Goal: Task Accomplishment & Management: Manage account settings

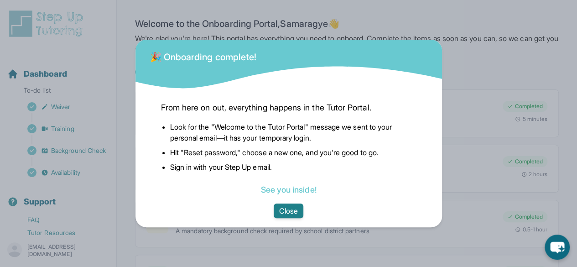
click at [286, 203] on button "Close" at bounding box center [289, 210] width 30 height 15
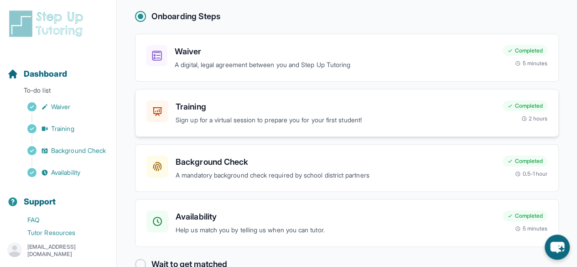
scroll to position [76, 0]
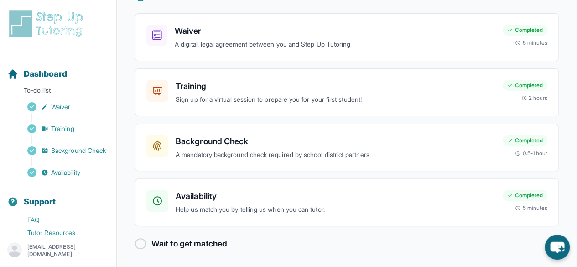
click at [137, 248] on div "Wait to get matched" at bounding box center [347, 243] width 424 height 13
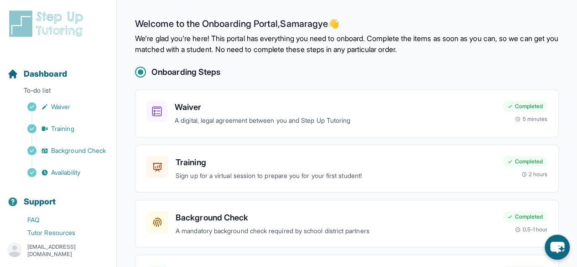
click at [20, 28] on img at bounding box center [47, 23] width 81 height 29
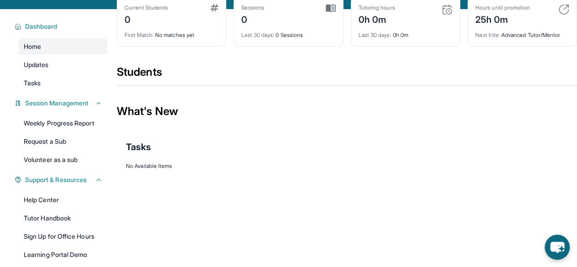
scroll to position [50, 0]
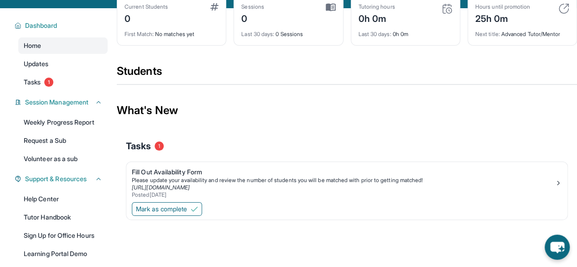
click at [37, 80] on div "Home Updates Tasks 1" at bounding box center [62, 63] width 89 height 53
click at [36, 86] on span "Tasks" at bounding box center [32, 82] width 17 height 9
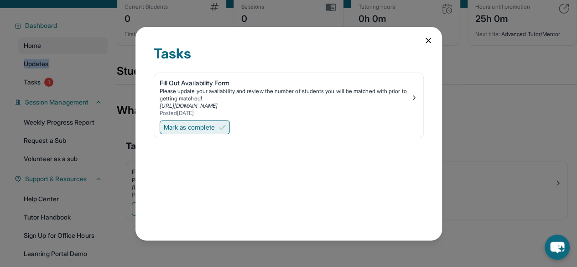
click at [205, 124] on span "Mark as complete" at bounding box center [189, 127] width 51 height 9
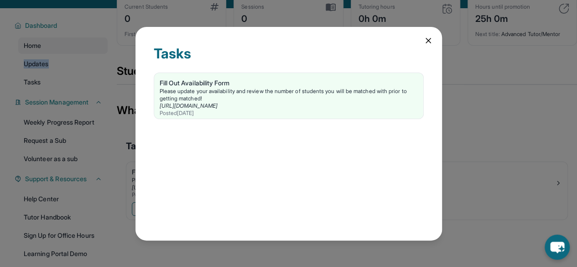
click at [432, 41] on icon at bounding box center [428, 40] width 9 height 9
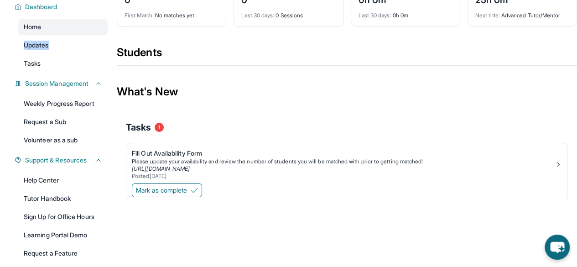
scroll to position [69, 0]
click at [183, 194] on span "Mark as complete" at bounding box center [161, 189] width 51 height 9
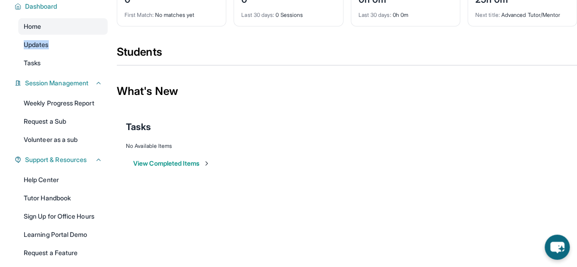
click at [180, 168] on button "View Completed Items" at bounding box center [171, 163] width 77 height 9
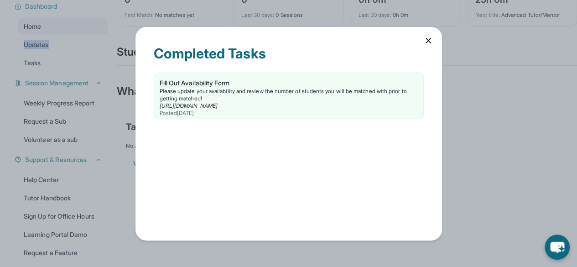
click at [262, 112] on div "Posted 10/6/2025" at bounding box center [289, 112] width 258 height 7
click at [424, 44] on icon at bounding box center [428, 40] width 9 height 9
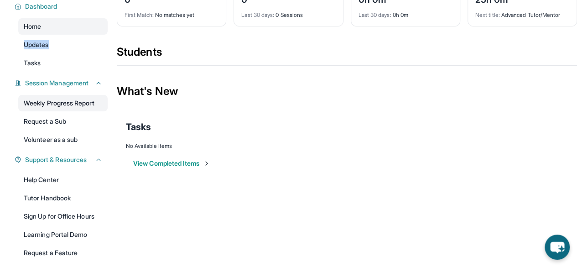
scroll to position [0, 0]
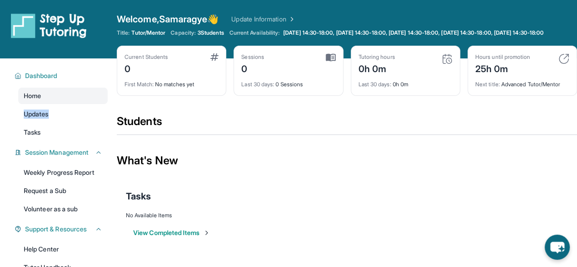
click at [562, 64] on img at bounding box center [563, 58] width 11 height 11
click at [325, 36] on span "Monday 14:30-18:00, Tuesday 14:30-18:00, Wednesday 14:30-18:00, Thursday 14:30-…" at bounding box center [413, 32] width 260 height 7
click at [233, 173] on div "What's New" at bounding box center [347, 160] width 460 height 40
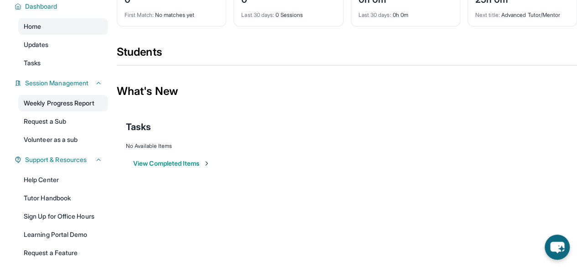
scroll to position [72, 0]
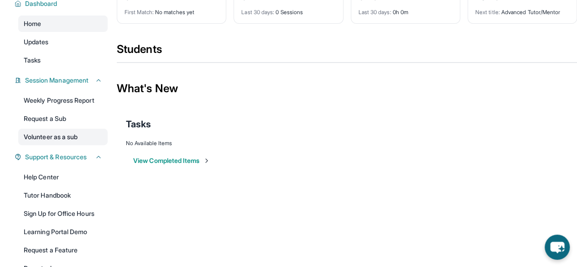
click at [72, 143] on link "Volunteer as a sub" at bounding box center [62, 137] width 89 height 16
